Goal: Find specific page/section

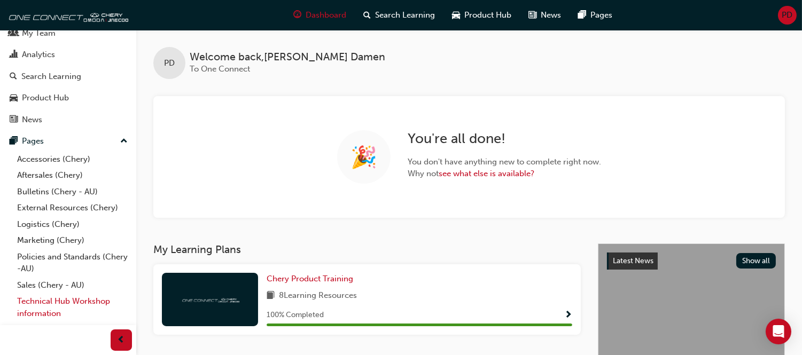
scroll to position [68, 0]
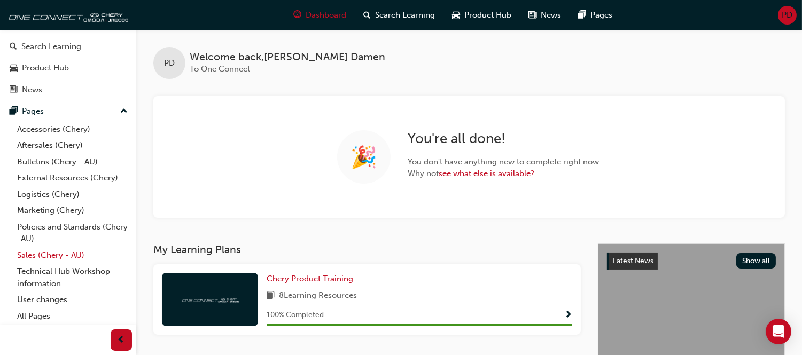
click at [51, 255] on link "Sales (Chery - AU)" at bounding box center [72, 255] width 119 height 17
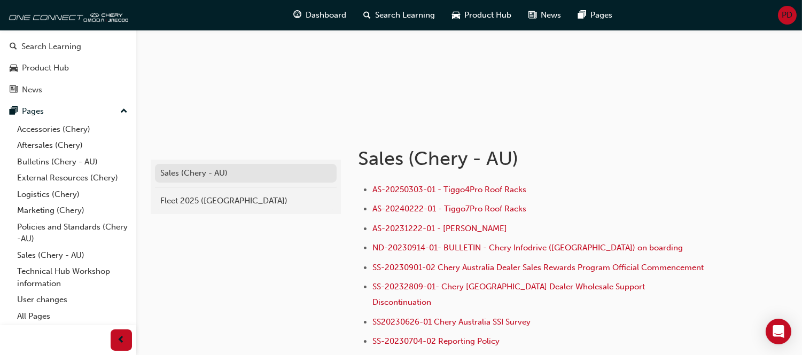
scroll to position [119, 0]
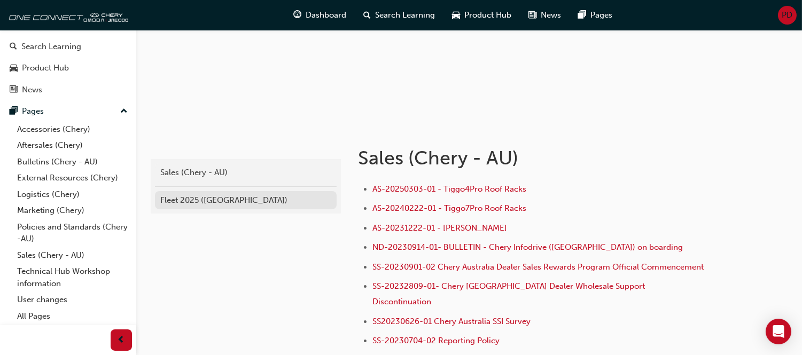
click at [214, 200] on div "Fleet 2025 ([GEOGRAPHIC_DATA])" at bounding box center [245, 201] width 171 height 12
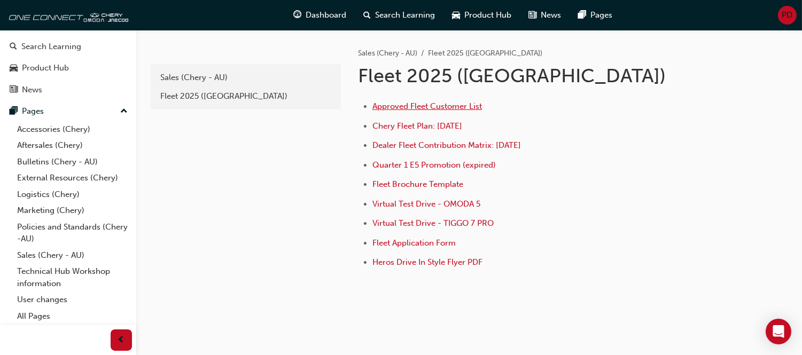
click at [422, 106] on span "Approved Fleet Customer List" at bounding box center [427, 107] width 110 height 10
